Goal: Transaction & Acquisition: Purchase product/service

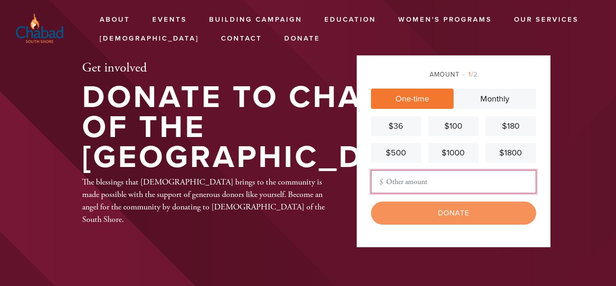
click at [408, 184] on input "Other Amount" at bounding box center [453, 181] width 165 height 23
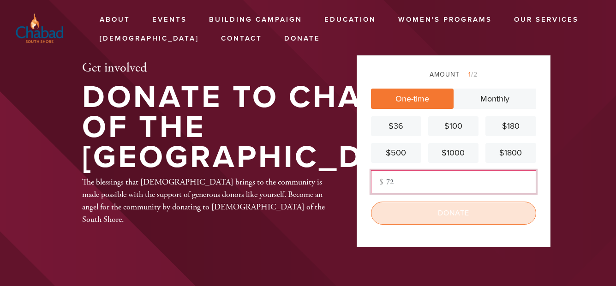
type input "72"
click at [450, 217] on input "Donate" at bounding box center [453, 213] width 165 height 23
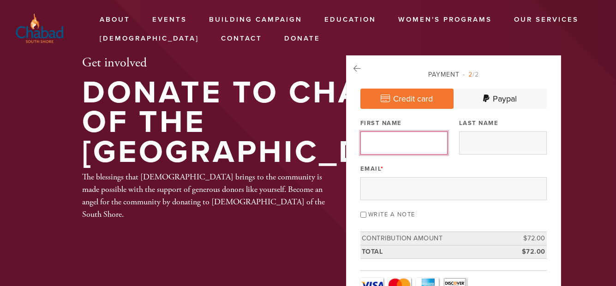
click at [400, 135] on input "First Name" at bounding box center [404, 142] width 88 height 23
type input "Polina"
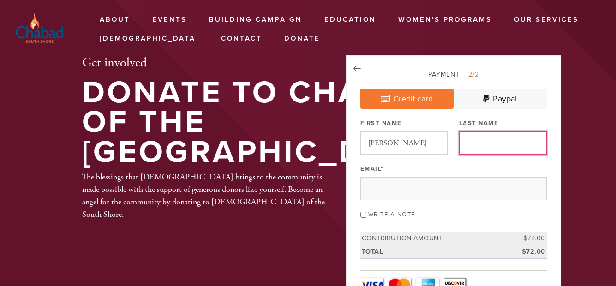
type input "Botkhin"
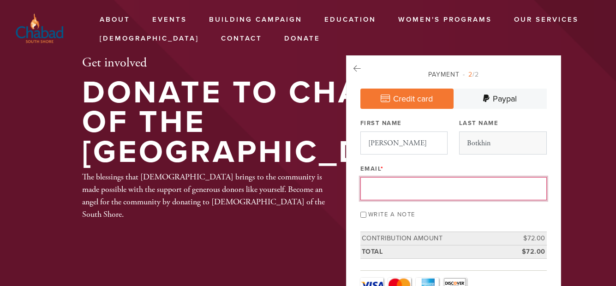
type input "polinabotkhin@yahoo.com"
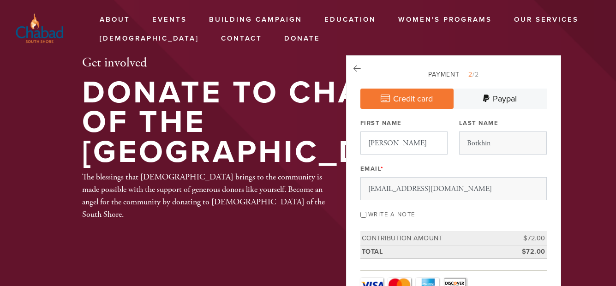
type input "54 PEMBROOK LOOP"
type input "Staten Island"
type input "United States"
type input "NY"
type input "10309-1812"
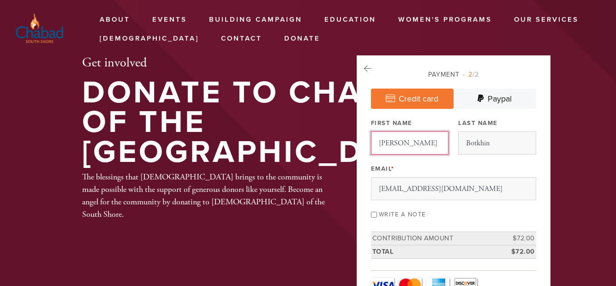
scroll to position [508, 0]
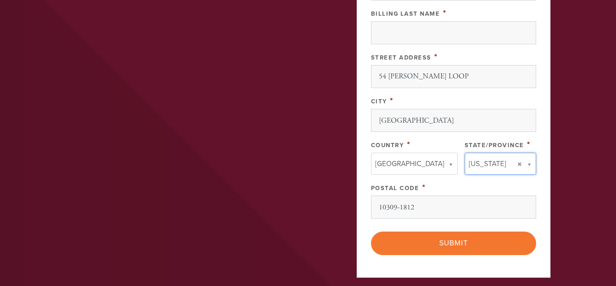
type input "NY"
type input "United States"
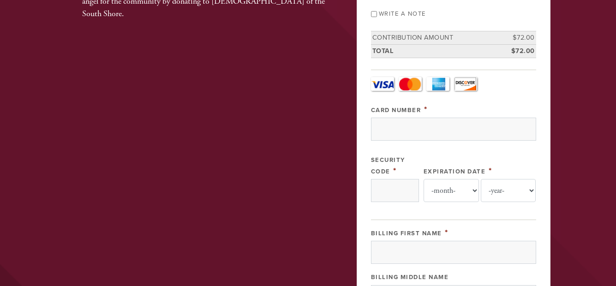
scroll to position [518, 0]
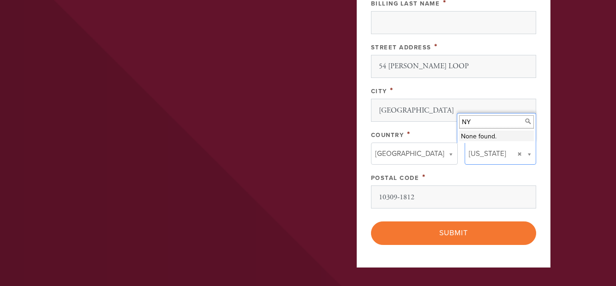
click at [476, 123] on input "NY" at bounding box center [496, 121] width 75 height 13
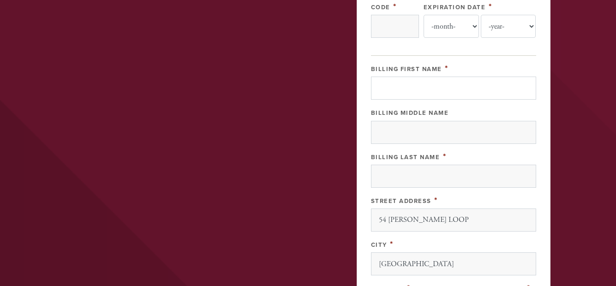
scroll to position [211, 0]
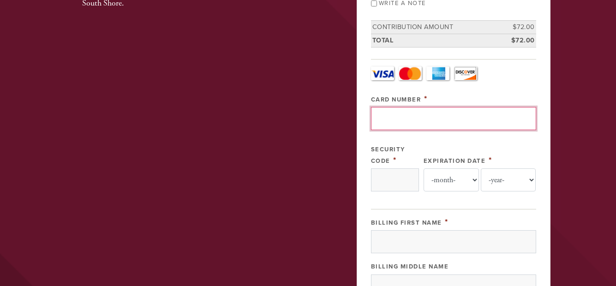
click at [391, 119] on input "Card Number" at bounding box center [453, 118] width 165 height 23
type input "5262188268801417"
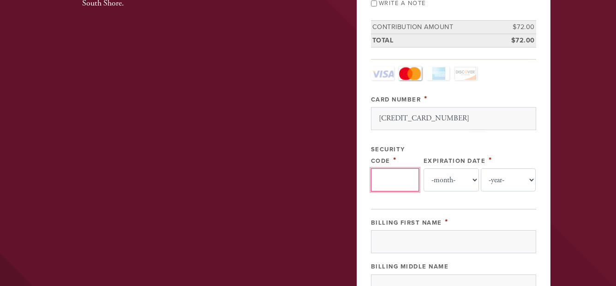
click at [390, 178] on input "Security Code" at bounding box center [395, 179] width 48 height 23
type input "339"
click at [457, 174] on select "-month- 01 02 03 04 05 06 07 08 09 10 11 12" at bounding box center [450, 179] width 55 height 23
select select "12"
click at [423, 168] on select "-month- 01 02 03 04 05 06 07 08 09 10 11 12" at bounding box center [450, 179] width 55 height 23
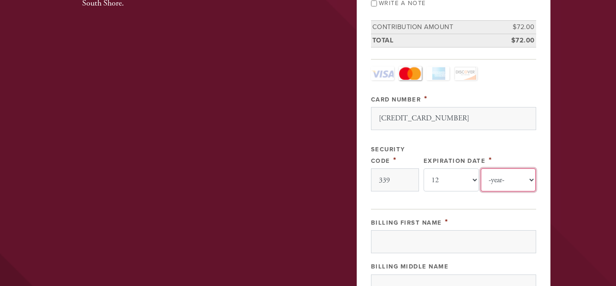
click at [508, 183] on select "-year- 2025 2026 2027 2028 2029 2030 2031 2032 2033 2034 2035" at bounding box center [508, 179] width 55 height 23
select select "2027"
click at [481, 168] on select "-year- 2025 2026 2027 2028 2029 2030 2031 2032 2033 2034 2035" at bounding box center [508, 179] width 55 height 23
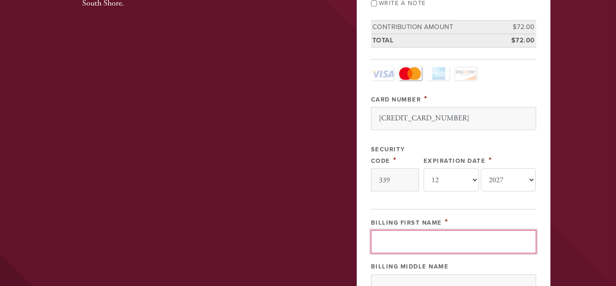
click at [386, 245] on input "Billing First Name" at bounding box center [453, 241] width 165 height 23
type input "Polina"
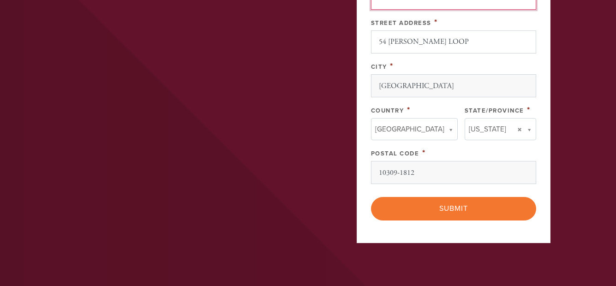
scroll to position [552, 0]
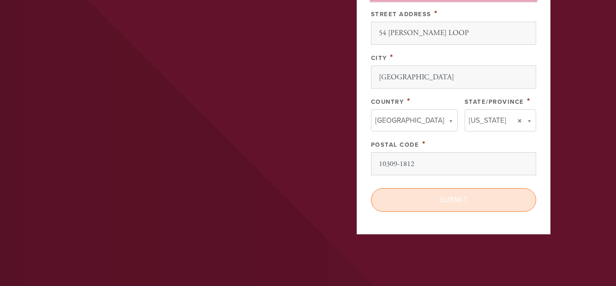
type input "Botkhin"
click at [454, 200] on input "Submit" at bounding box center [453, 199] width 165 height 23
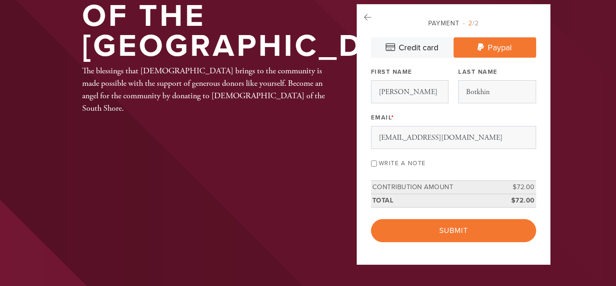
scroll to position [99, 0]
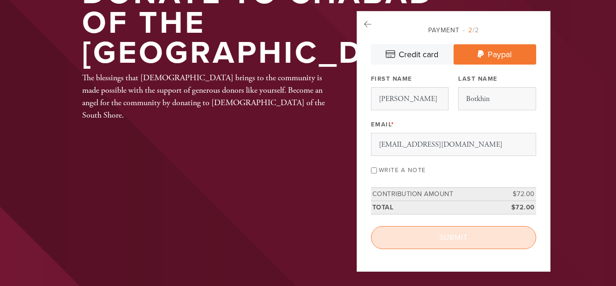
click at [448, 237] on input "Submit" at bounding box center [453, 237] width 165 height 23
